Goal: Communication & Community: Answer question/provide support

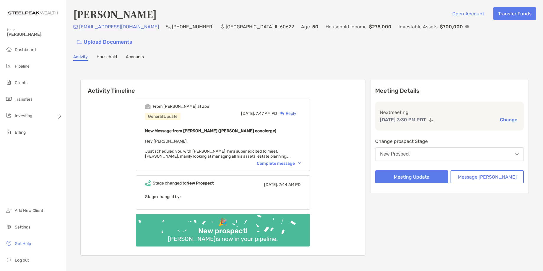
click at [285, 161] on div "Complete message" at bounding box center [279, 163] width 44 height 5
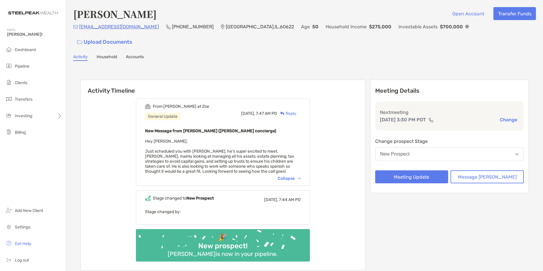
click at [337, 129] on div "From [PERSON_NAME] at [PERSON_NAME] General Update [DATE], 7:47 AM PD Reply New…" at bounding box center [223, 182] width 285 height 177
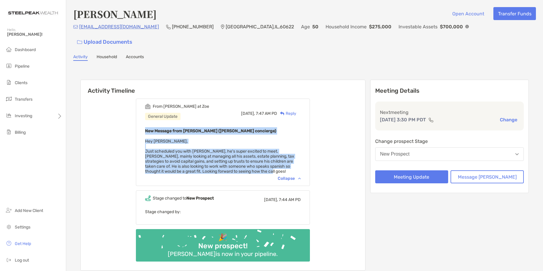
drag, startPoint x: 154, startPoint y: 118, endPoint x: 252, endPoint y: 161, distance: 107.5
click at [252, 161] on div "New Message from [PERSON_NAME] ([PERSON_NAME] concierge) Hey [PERSON_NAME], Jus…" at bounding box center [223, 150] width 156 height 47
click at [339, 161] on div "From [PERSON_NAME] at [PERSON_NAME] General Update [DATE], 7:47 AM PD Reply New…" at bounding box center [223, 182] width 285 height 177
click at [247, 129] on b "New Message from [PERSON_NAME] ([PERSON_NAME] concierge)" at bounding box center [210, 131] width 131 height 5
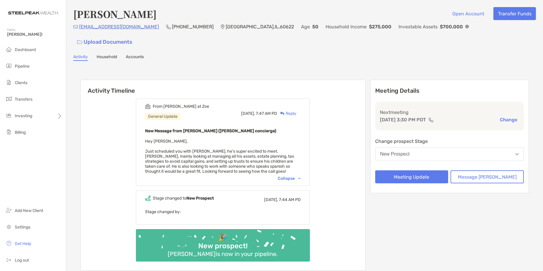
click at [210, 127] on div "New Message from [PERSON_NAME] ([PERSON_NAME] concierge) Hey [PERSON_NAME], Jus…" at bounding box center [223, 150] width 156 height 47
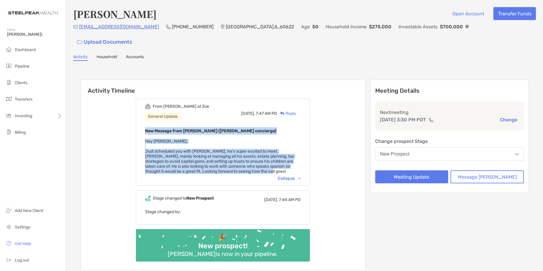
drag, startPoint x: 154, startPoint y: 116, endPoint x: 251, endPoint y: 161, distance: 107.0
click at [251, 161] on div "From [PERSON_NAME] at [PERSON_NAME] General Update [DATE], 7:47 AM PD Reply New…" at bounding box center [223, 143] width 174 height 88
click at [326, 156] on div "From [PERSON_NAME] at [PERSON_NAME] General Update [DATE], 7:47 AM PD Reply New…" at bounding box center [223, 182] width 285 height 177
click at [213, 129] on div "New Message from [PERSON_NAME] ([PERSON_NAME] concierge) Hey [PERSON_NAME], Jus…" at bounding box center [223, 150] width 156 height 47
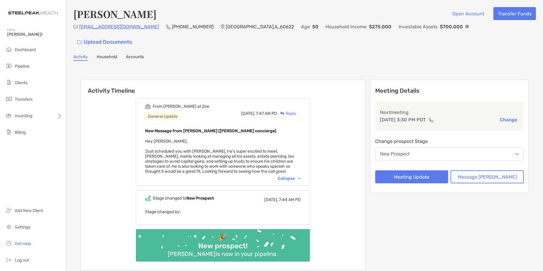
click at [358, 163] on div "From [PERSON_NAME] at [PERSON_NAME] General Update [DATE], 7:47 AM PD Reply New…" at bounding box center [223, 182] width 285 height 177
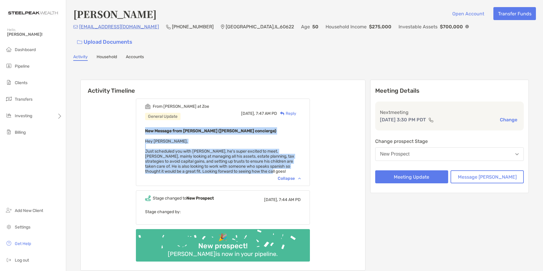
drag, startPoint x: 251, startPoint y: 161, endPoint x: 195, endPoint y: 128, distance: 65.3
click at [153, 127] on div "New Message from [PERSON_NAME] ([PERSON_NAME] concierge) Hey [PERSON_NAME], Jus…" at bounding box center [223, 150] width 156 height 47
click at [346, 151] on div "From [PERSON_NAME] at [PERSON_NAME] General Update [DATE], 7:47 AM PD Reply New…" at bounding box center [223, 182] width 285 height 177
drag, startPoint x: 246, startPoint y: 160, endPoint x: 154, endPoint y: 120, distance: 100.0
click at [154, 127] on div "New Message from [PERSON_NAME] ([PERSON_NAME] concierge) Hey [PERSON_NAME], Jus…" at bounding box center [223, 150] width 156 height 47
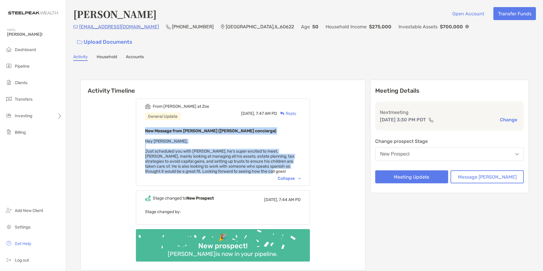
click at [324, 120] on div "From [PERSON_NAME] at [PERSON_NAME] General Update [DATE], 7:47 AM PD Reply New…" at bounding box center [223, 182] width 285 height 177
click at [329, 126] on div "From [PERSON_NAME] at [PERSON_NAME] General Update [DATE], 7:47 AM PD Reply New…" at bounding box center [223, 182] width 285 height 177
drag, startPoint x: 249, startPoint y: 159, endPoint x: 151, endPoint y: 115, distance: 107.1
click at [151, 115] on div "From [PERSON_NAME] at [PERSON_NAME] General Update [DATE], 7:47 AM PD Reply New…" at bounding box center [223, 143] width 174 height 88
click at [137, 120] on div "From [PERSON_NAME] at [PERSON_NAME] General Update [DATE], 7:47 AM PD Reply New…" at bounding box center [223, 182] width 285 height 177
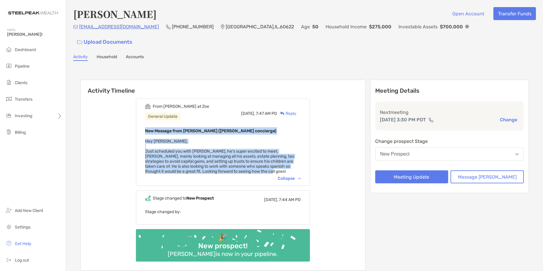
click at [197, 129] on b "New Message from [PERSON_NAME] ([PERSON_NAME] concierge)" at bounding box center [210, 131] width 131 height 5
click at [205, 140] on span "Hey [PERSON_NAME], Just scheduled you with [PERSON_NAME], he's super excited to…" at bounding box center [219, 156] width 149 height 35
click at [285, 135] on div "New Message from [PERSON_NAME] ([PERSON_NAME] concierge) Hey [PERSON_NAME], Jus…" at bounding box center [223, 150] width 156 height 47
drag, startPoint x: 283, startPoint y: 143, endPoint x: 289, endPoint y: 140, distance: 6.9
click at [283, 143] on span "Hey [PERSON_NAME], Just scheduled you with [PERSON_NAME], he's super excited to…" at bounding box center [219, 156] width 149 height 35
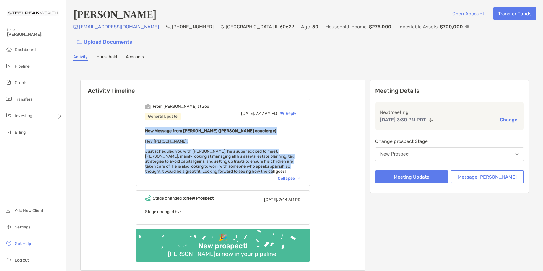
click at [334, 129] on div "From [PERSON_NAME] at [PERSON_NAME] General Update [DATE], 7:47 AM PD Reply New…" at bounding box center [223, 182] width 285 height 177
click at [301, 149] on div "New Message from [PERSON_NAME] ([PERSON_NAME] concierge) Hey [PERSON_NAME], Jus…" at bounding box center [223, 150] width 156 height 47
drag, startPoint x: 303, startPoint y: 155, endPoint x: 272, endPoint y: 162, distance: 31.9
click at [294, 155] on span "Hey [PERSON_NAME], Just scheduled you with [PERSON_NAME], he's super excited to…" at bounding box center [219, 156] width 149 height 35
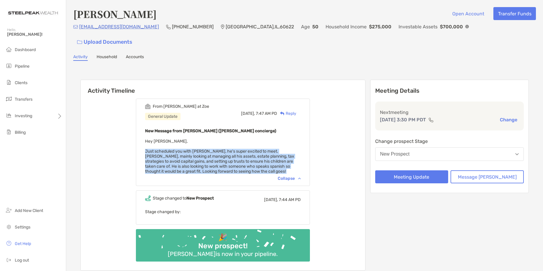
click at [261, 161] on div "From [PERSON_NAME] at [PERSON_NAME] General Update [DATE], 7:47 AM PD Reply New…" at bounding box center [223, 143] width 174 height 88
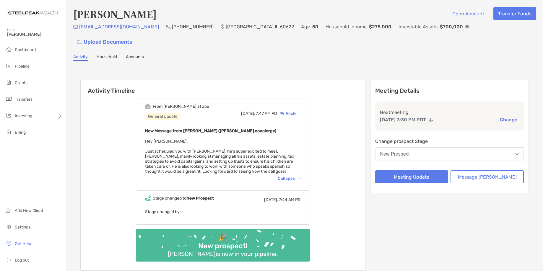
drag, startPoint x: 343, startPoint y: 44, endPoint x: 357, endPoint y: 45, distance: 14.2
click at [345, 54] on div "Activity Household Accounts" at bounding box center [304, 57] width 463 height 7
click at [299, 176] on div "Collapse" at bounding box center [289, 178] width 23 height 5
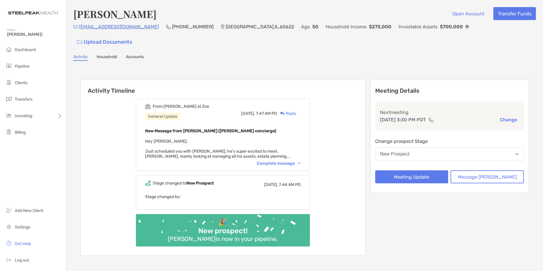
click at [291, 161] on div "Complete message" at bounding box center [279, 163] width 44 height 5
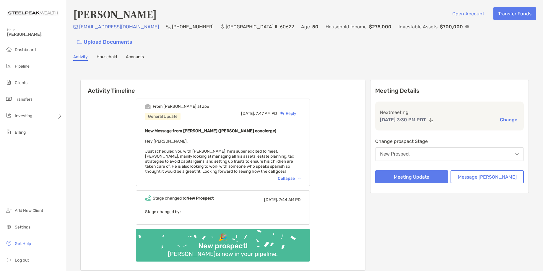
click at [297, 111] on div "Reply" at bounding box center [286, 114] width 19 height 6
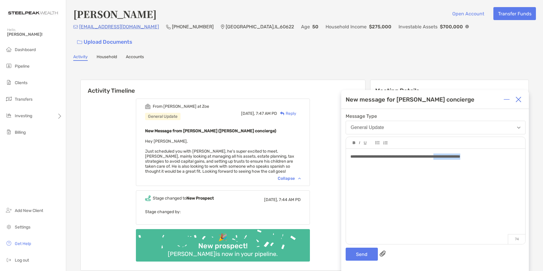
drag, startPoint x: 491, startPoint y: 156, endPoint x: 451, endPoint y: 153, distance: 39.7
click at [451, 153] on div "**********" at bounding box center [435, 194] width 179 height 90
click at [489, 157] on div "**********" at bounding box center [436, 157] width 170 height 6
click at [464, 179] on div "**********" at bounding box center [435, 194] width 179 height 90
click at [496, 170] on div "**********" at bounding box center [435, 194] width 179 height 90
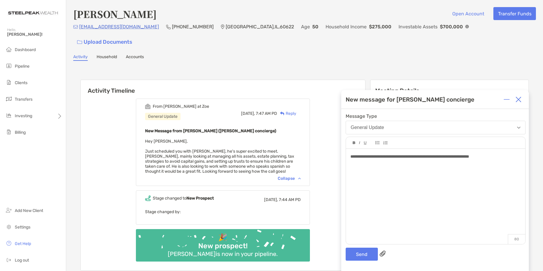
click at [510, 161] on div "**********" at bounding box center [435, 194] width 179 height 90
drag, startPoint x: 349, startPoint y: 157, endPoint x: 365, endPoint y: 164, distance: 17.7
click at [352, 158] on div "**********" at bounding box center [435, 194] width 179 height 90
click at [454, 195] on div "**********" at bounding box center [435, 194] width 179 height 90
click at [517, 156] on div "**********" at bounding box center [436, 157] width 170 height 6
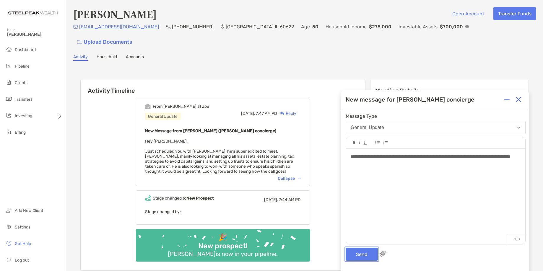
click at [355, 253] on button "Send" at bounding box center [362, 254] width 32 height 13
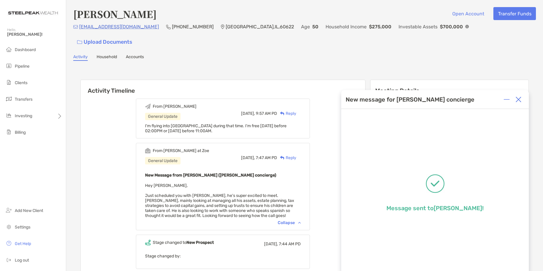
click at [517, 99] on img at bounding box center [519, 100] width 6 height 6
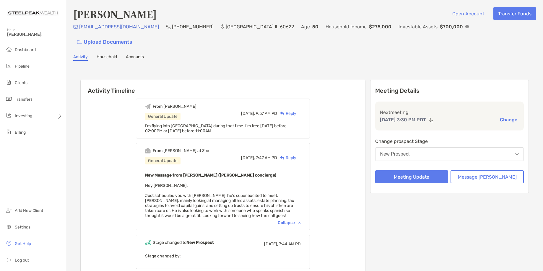
drag, startPoint x: 347, startPoint y: 125, endPoint x: 525, endPoint y: 209, distance: 196.8
click at [350, 124] on div "From [PERSON_NAME] General Update [DATE], 9:57 AM PD Reply I'm flying into [GEO…" at bounding box center [223, 204] width 285 height 221
click at [341, 168] on div "From [PERSON_NAME] General Update [DATE], 9:57 AM PD Reply I'm flying into [GEO…" at bounding box center [223, 204] width 285 height 221
click at [297, 111] on div "Reply" at bounding box center [286, 114] width 19 height 6
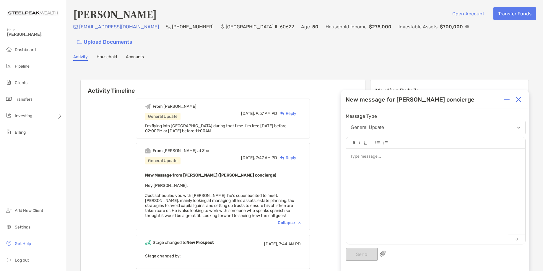
click at [397, 166] on div at bounding box center [435, 194] width 179 height 90
click at [359, 256] on button "Send" at bounding box center [362, 254] width 32 height 13
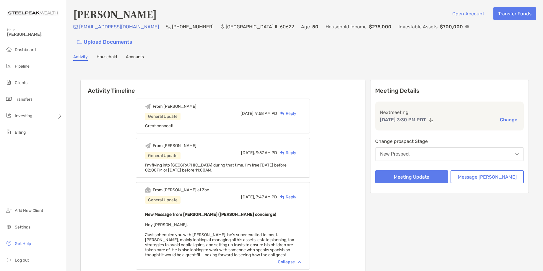
click at [297, 111] on div "Reply" at bounding box center [286, 114] width 19 height 6
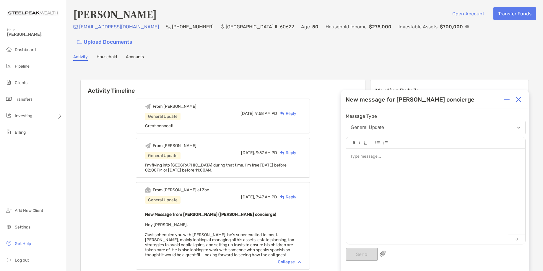
click at [408, 164] on div at bounding box center [435, 194] width 179 height 90
click at [358, 254] on button "Send" at bounding box center [362, 254] width 32 height 13
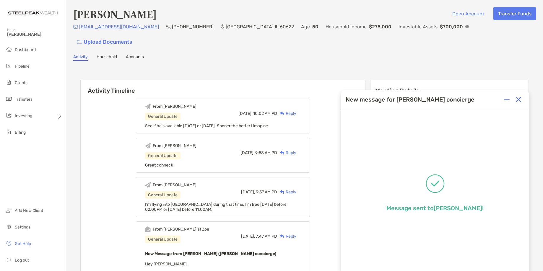
click at [336, 67] on div "Activity Timeline From [PERSON_NAME] General Update [DATE], 10:02 AM PD Reply S…" at bounding box center [304, 238] width 463 height 342
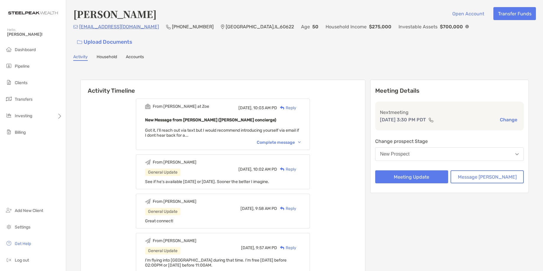
click at [367, 48] on div "[PERSON_NAME] Open Account Transfer Funds [EMAIL_ADDRESS][DOMAIN_NAME] (312) 21…" at bounding box center [304, 236] width 477 height 472
click at [295, 105] on div "Reply" at bounding box center [286, 108] width 19 height 6
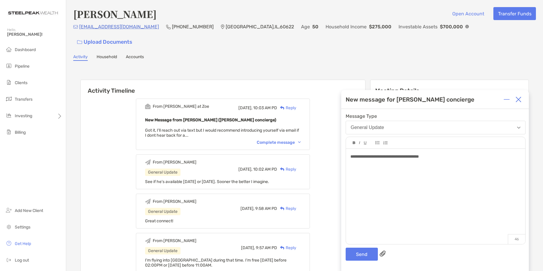
click at [368, 156] on span "**********" at bounding box center [385, 157] width 69 height 4
click at [361, 252] on button "Send" at bounding box center [362, 254] width 32 height 13
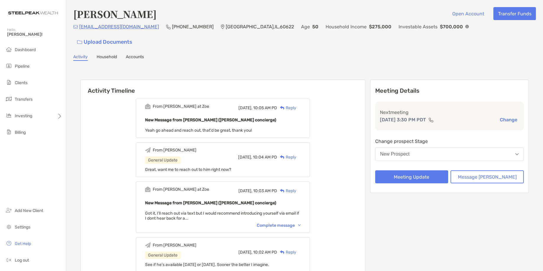
click at [95, 30] on p "[EMAIL_ADDRESS][DOMAIN_NAME]" at bounding box center [119, 26] width 80 height 7
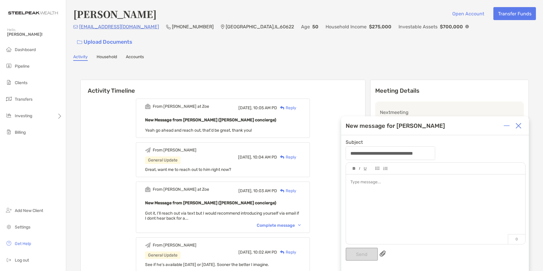
click at [520, 125] on img at bounding box center [519, 126] width 6 height 6
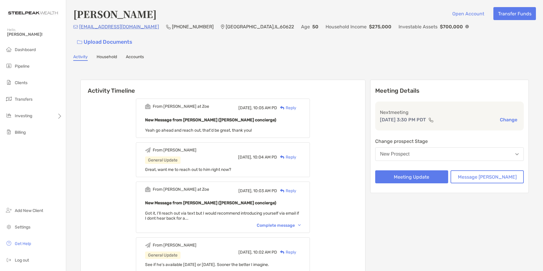
click at [297, 105] on div "Reply" at bounding box center [286, 108] width 19 height 6
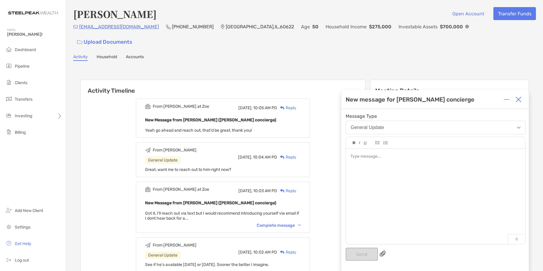
drag, startPoint x: 396, startPoint y: 158, endPoint x: 406, endPoint y: 158, distance: 9.5
click at [399, 158] on div at bounding box center [436, 157] width 170 height 6
click at [366, 252] on button "Send" at bounding box center [362, 254] width 32 height 13
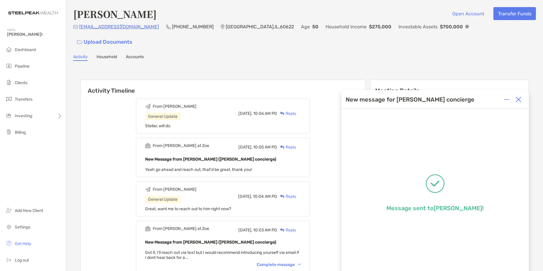
click at [273, 54] on div "Activity Household Accounts" at bounding box center [304, 57] width 463 height 7
drag, startPoint x: 108, startPoint y: 31, endPoint x: 225, endPoint y: 44, distance: 117.9
click at [328, 80] on h6 "Activity Timeline" at bounding box center [223, 87] width 285 height 14
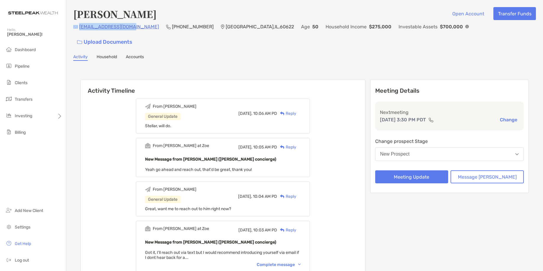
drag, startPoint x: 130, startPoint y: 30, endPoint x: 109, endPoint y: 40, distance: 23.1
click at [78, 29] on div "[EMAIL_ADDRESS][DOMAIN_NAME] (312) 217-[GEOGRAPHIC_DATA] Age [DEMOGRAPHIC_DATA]…" at bounding box center [304, 35] width 463 height 25
copy div "[EMAIL_ADDRESS][DOMAIN_NAME]"
click at [297, 111] on div "Reply" at bounding box center [286, 114] width 19 height 6
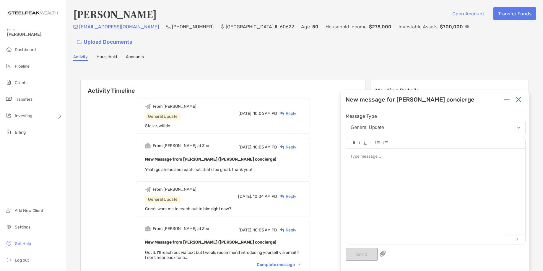
click at [406, 173] on div at bounding box center [435, 194] width 179 height 90
click at [353, 252] on button "Send" at bounding box center [362, 254] width 32 height 13
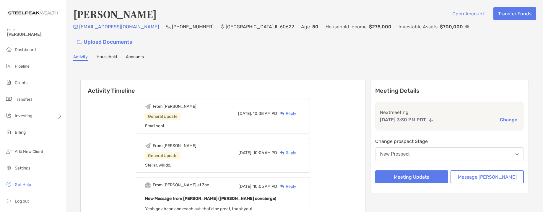
drag, startPoint x: 254, startPoint y: 18, endPoint x: 293, endPoint y: 2, distance: 42.6
click at [255, 17] on div "[PERSON_NAME] Open Account Transfer Funds" at bounding box center [304, 14] width 463 height 14
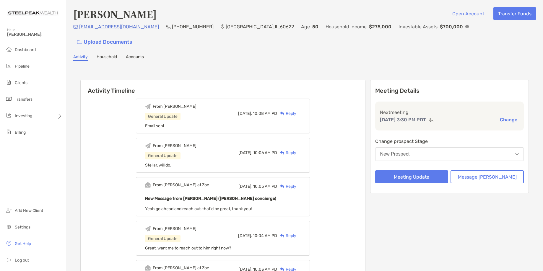
click at [345, 54] on div "Activity Household Accounts" at bounding box center [304, 57] width 463 height 7
drag, startPoint x: 317, startPoint y: 48, endPoint x: 448, endPoint y: 1, distance: 139.3
